Goal: Information Seeking & Learning: Find specific fact

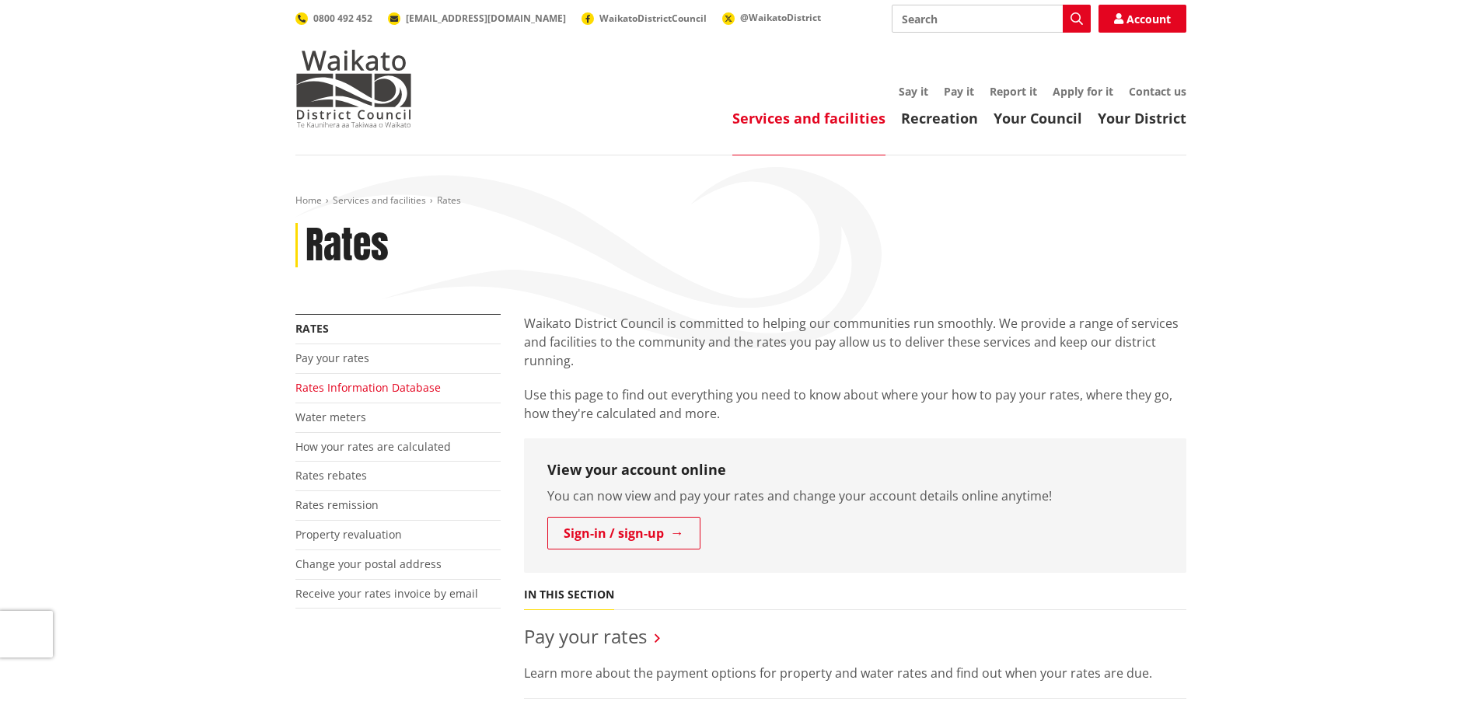
click at [371, 388] on link "Rates Information Database" at bounding box center [367, 387] width 145 height 15
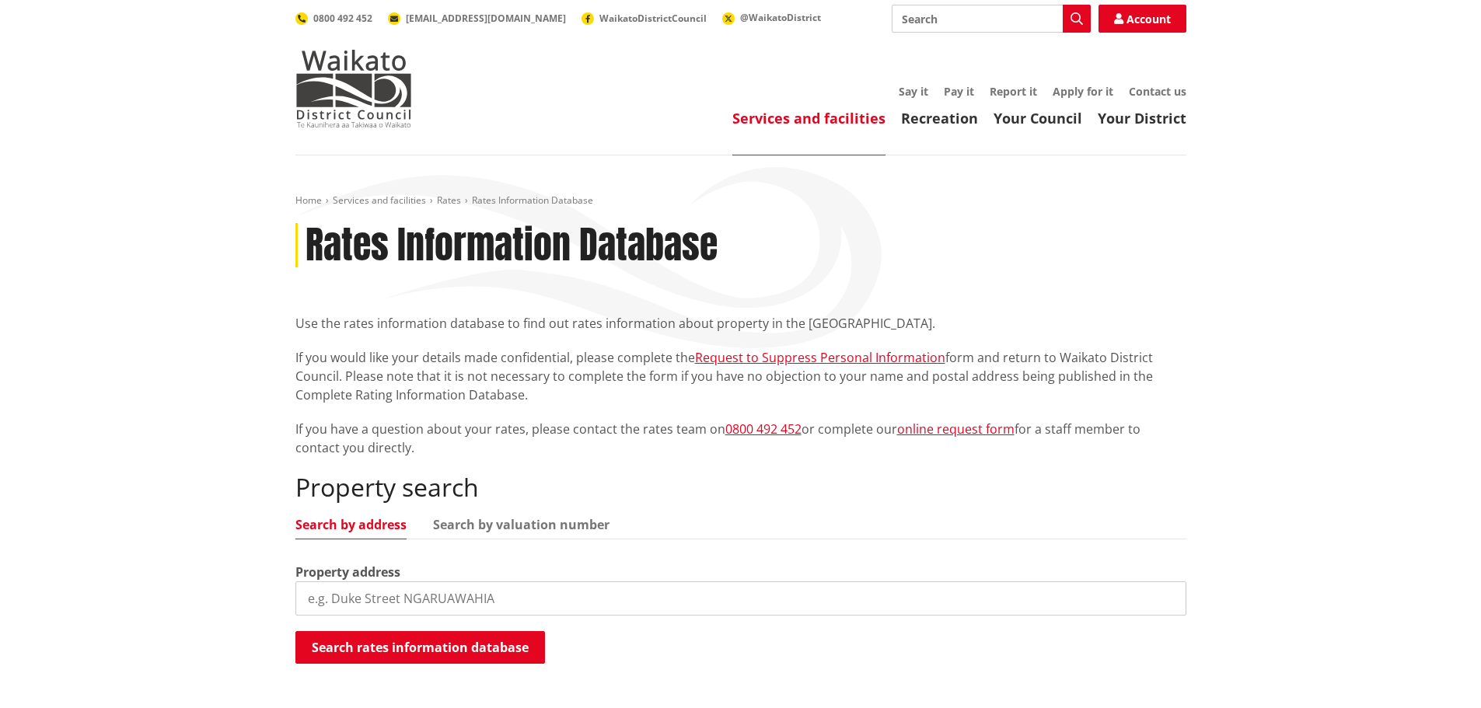
click at [338, 609] on input "search" at bounding box center [740, 598] width 891 height 34
type input "10 glenkirk cres"
click at [408, 639] on button "Search rates information database" at bounding box center [419, 647] width 249 height 33
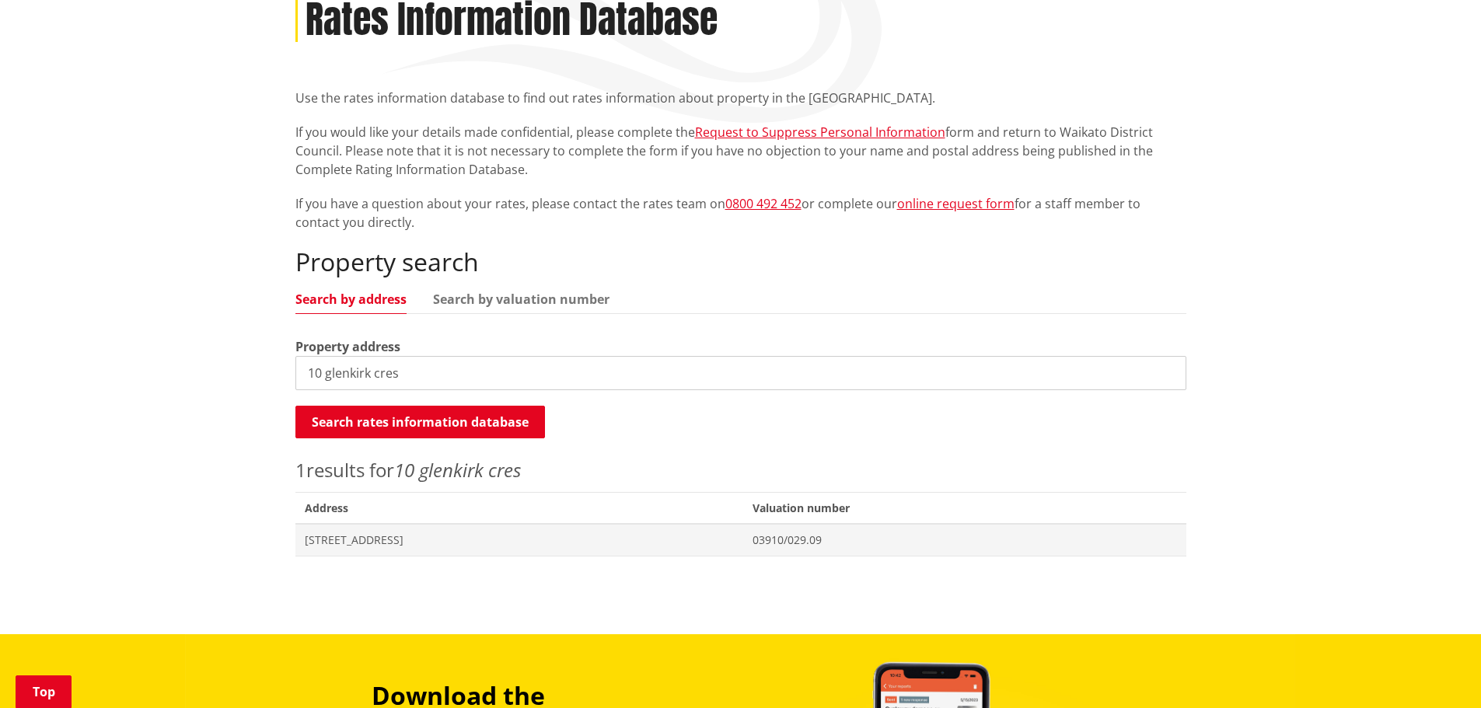
scroll to position [233, 0]
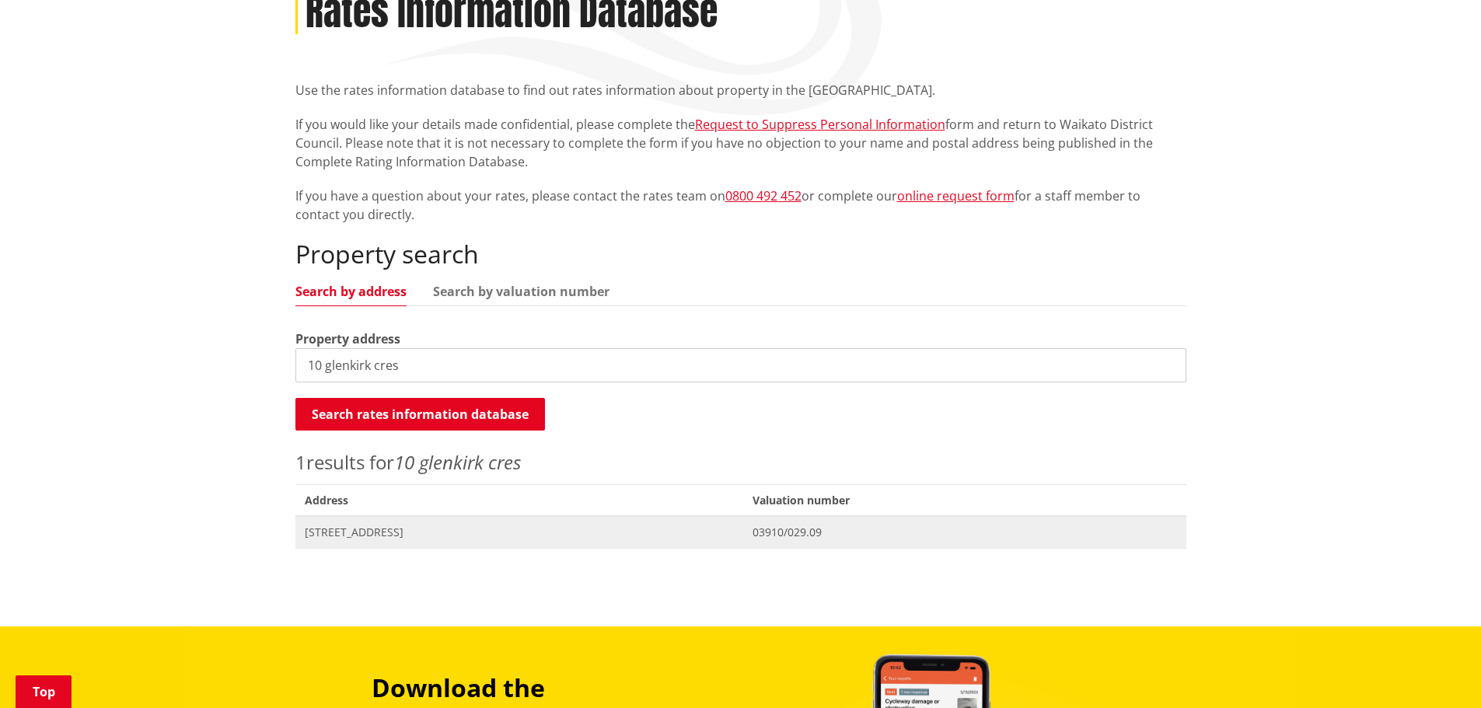
click at [411, 523] on span "Address 10 Glenkirk Crescent POKENO" at bounding box center [519, 532] width 448 height 32
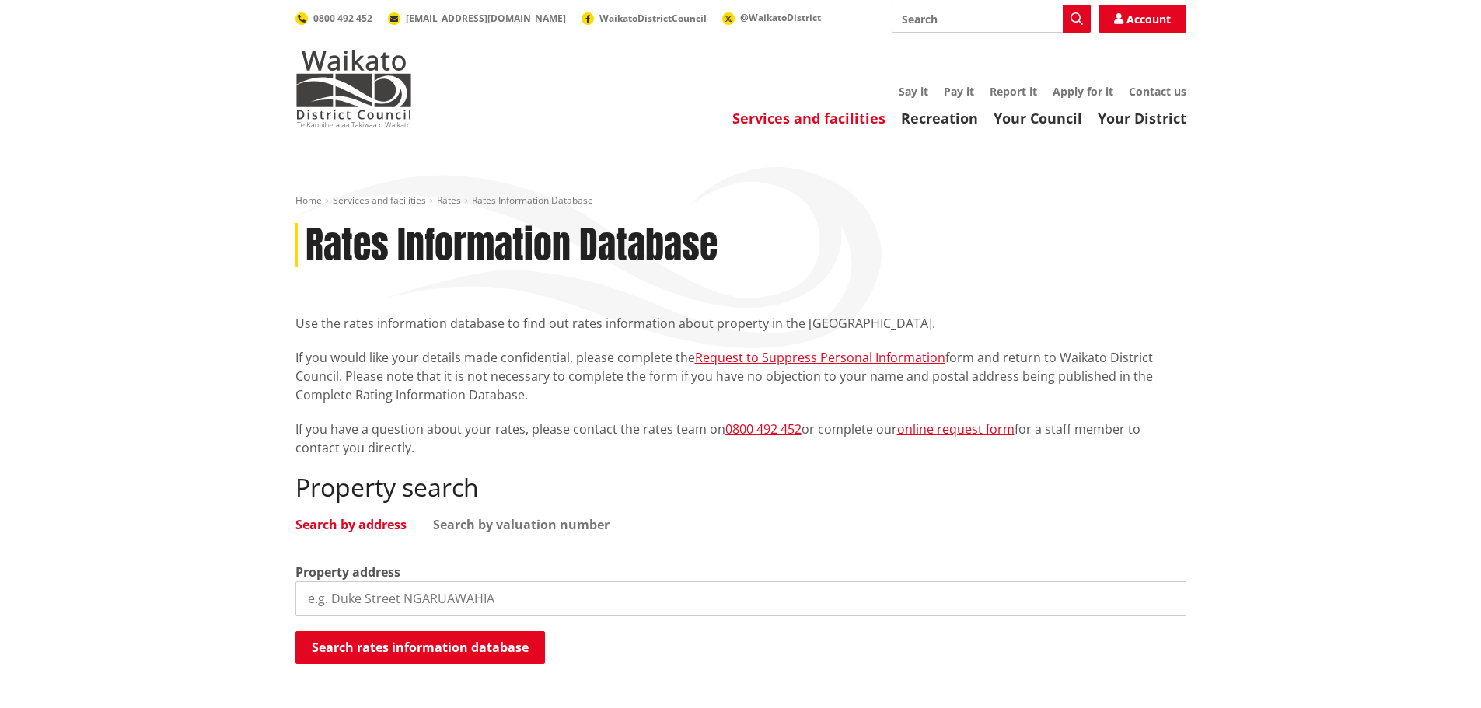
scroll to position [233, 0]
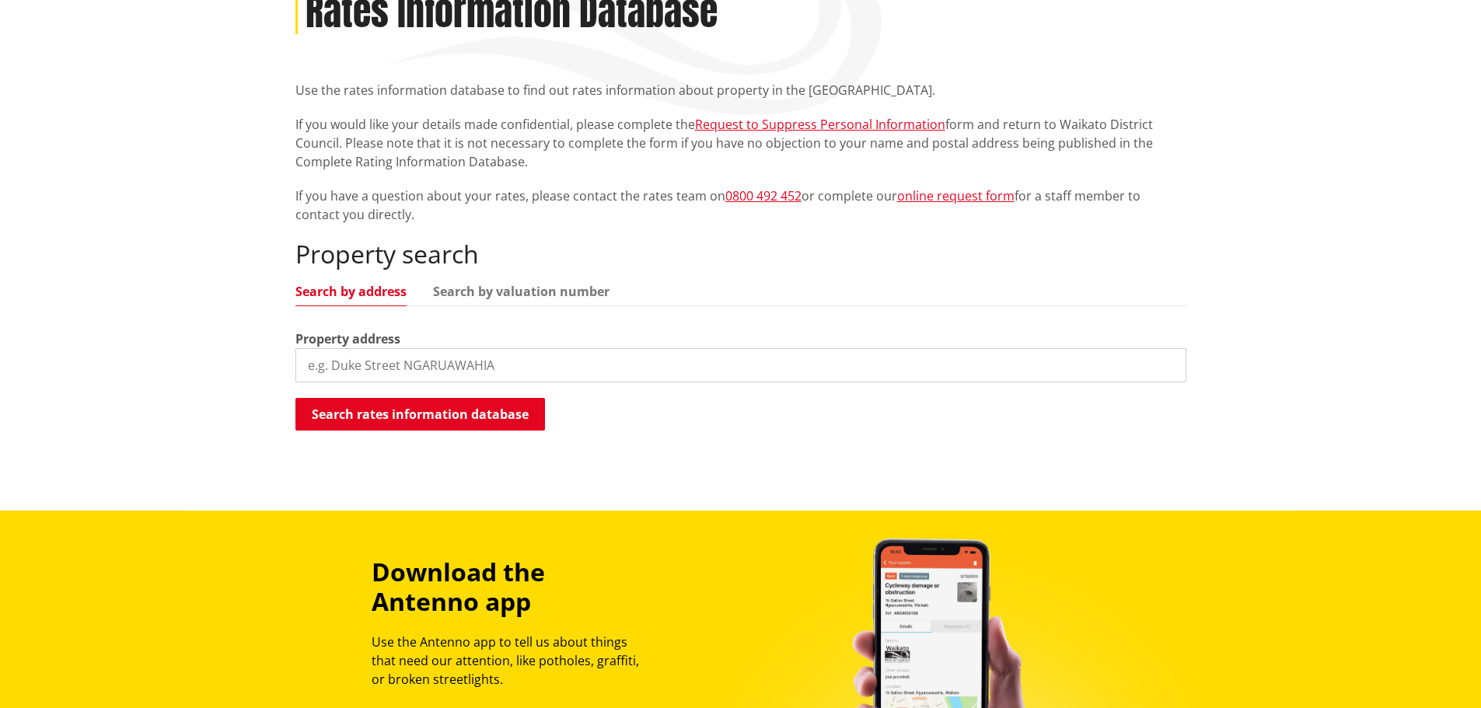
click at [510, 368] on input "search" at bounding box center [740, 365] width 891 height 34
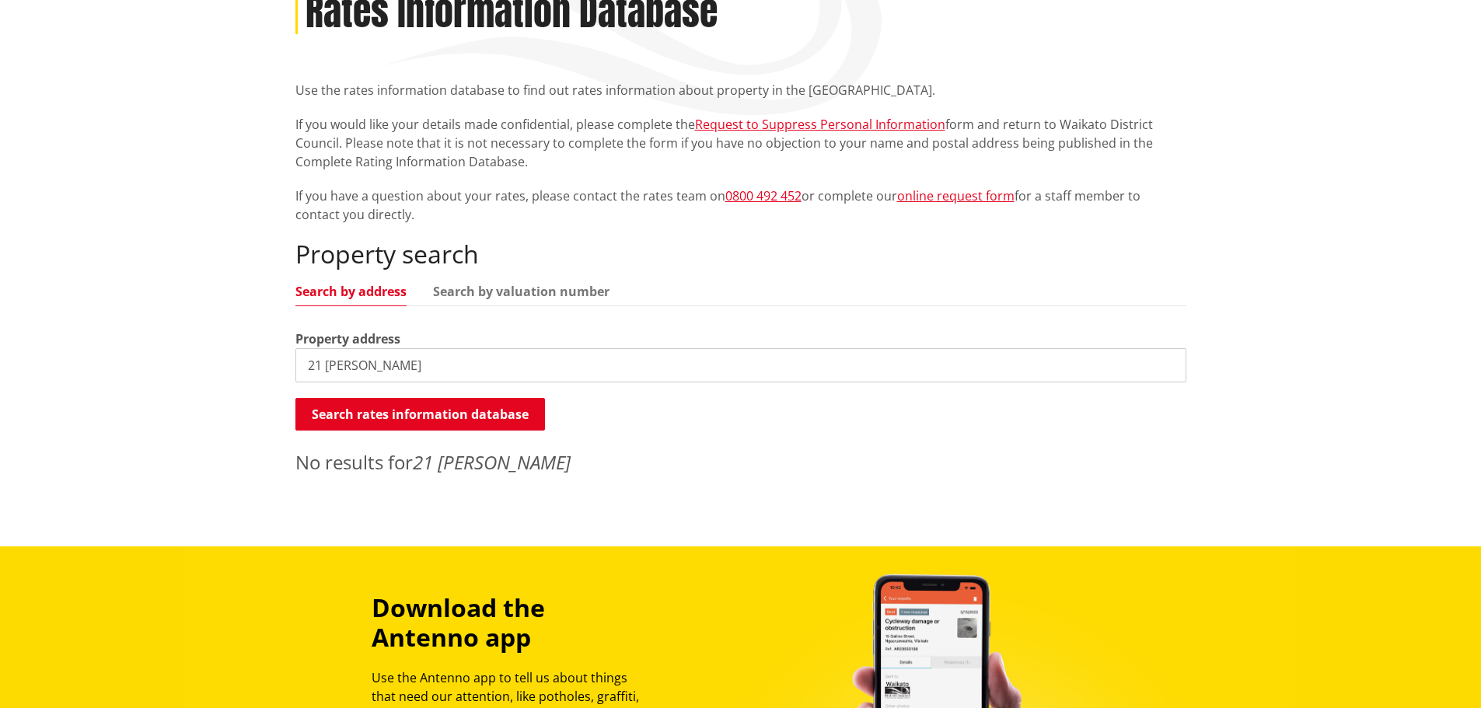
drag, startPoint x: 396, startPoint y: 366, endPoint x: 337, endPoint y: 359, distance: 58.7
click at [337, 359] on input "21 woodham" at bounding box center [740, 365] width 891 height 34
drag, startPoint x: 382, startPoint y: 365, endPoint x: 323, endPoint y: 364, distance: 58.3
click at [323, 364] on input "21 waldham" at bounding box center [740, 365] width 891 height 34
drag, startPoint x: 398, startPoint y: 372, endPoint x: 327, endPoint y: 367, distance: 70.9
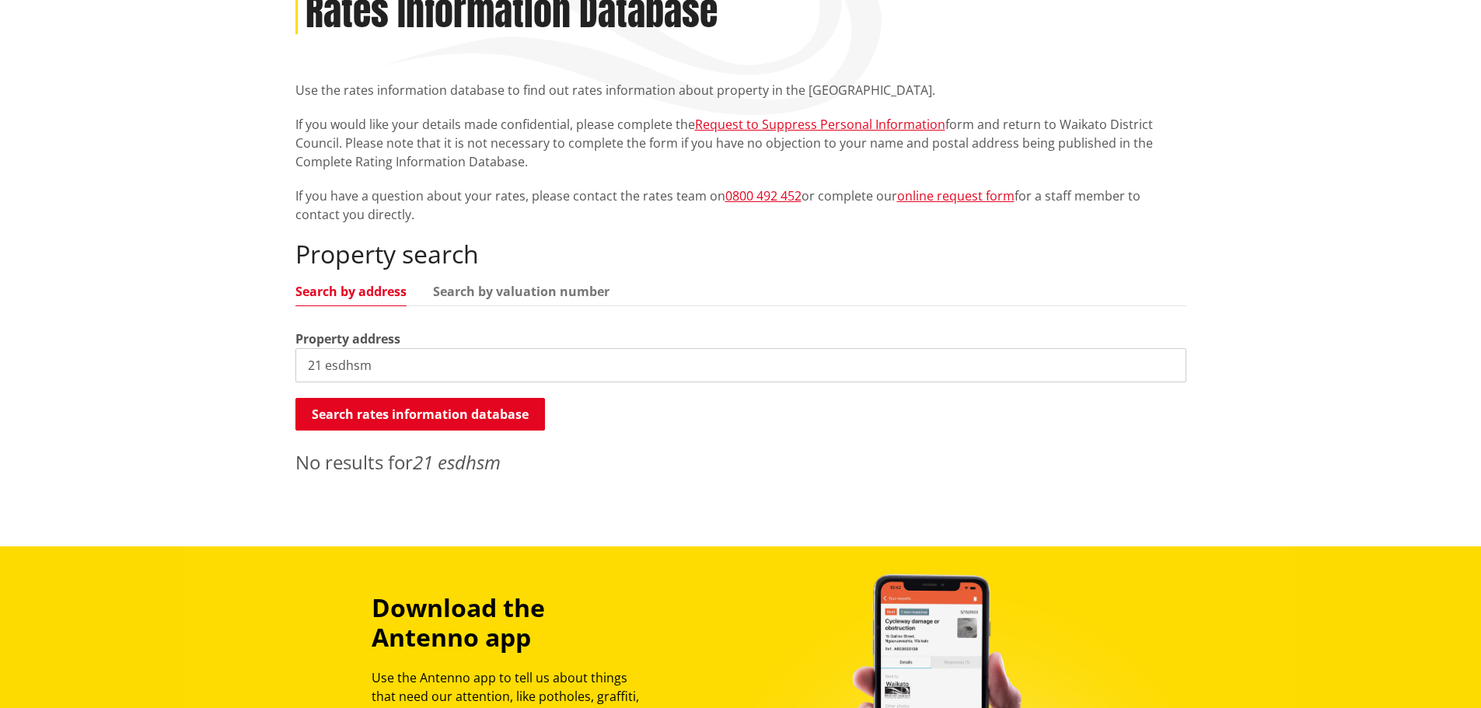
click at [327, 367] on input "21 esdhsm" at bounding box center [740, 365] width 891 height 34
click at [412, 363] on input "21 esfhsm" at bounding box center [740, 365] width 891 height 34
type input "21 wadham"
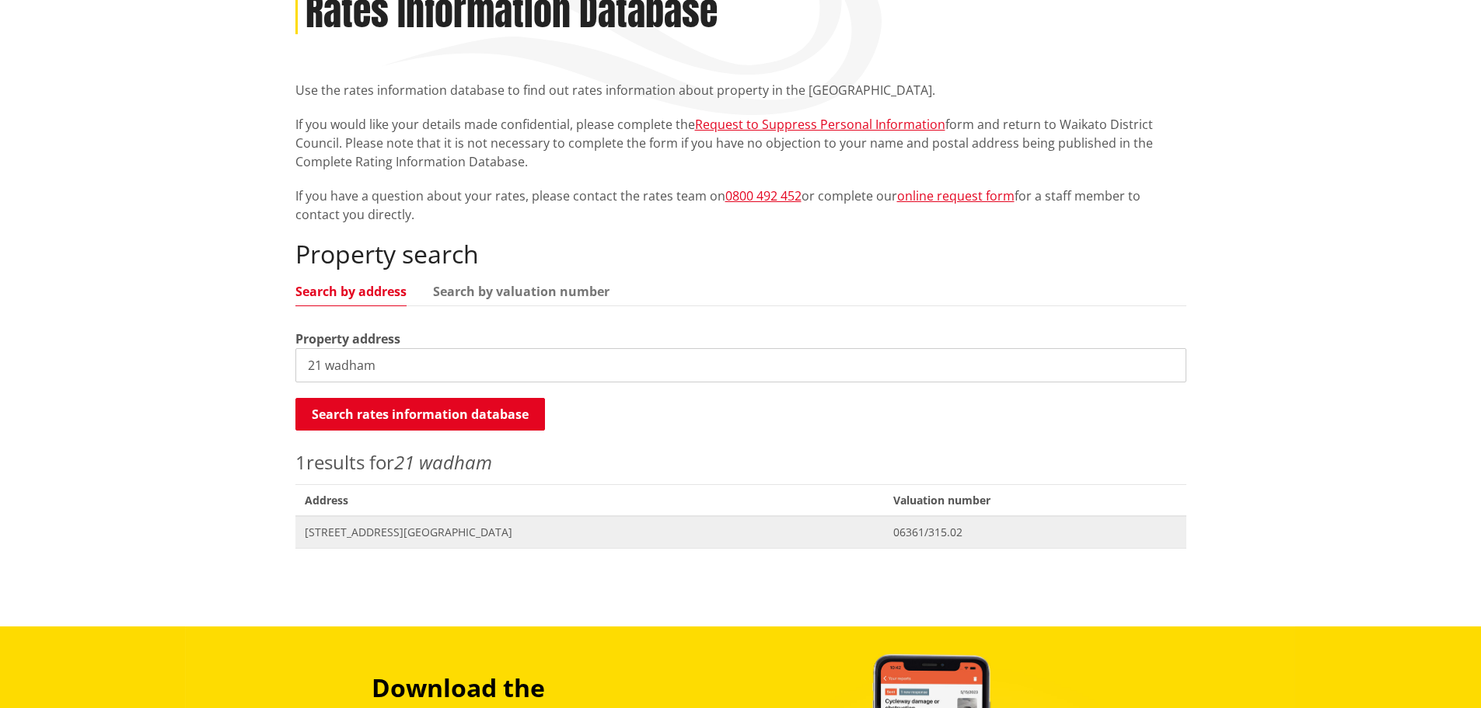
click at [407, 532] on span "[STREET_ADDRESS][GEOGRAPHIC_DATA]" at bounding box center [590, 533] width 570 height 16
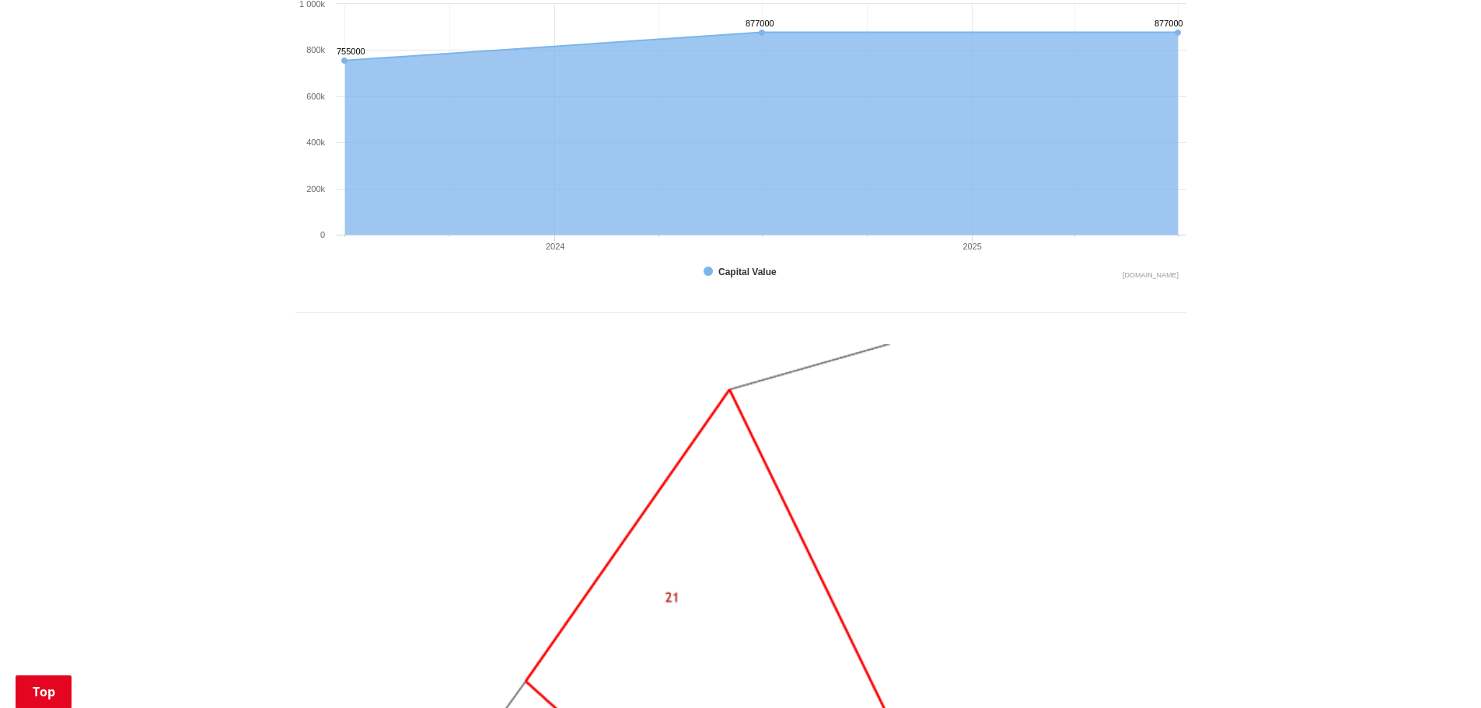
scroll to position [699, 0]
